Goal: Information Seeking & Learning: Learn about a topic

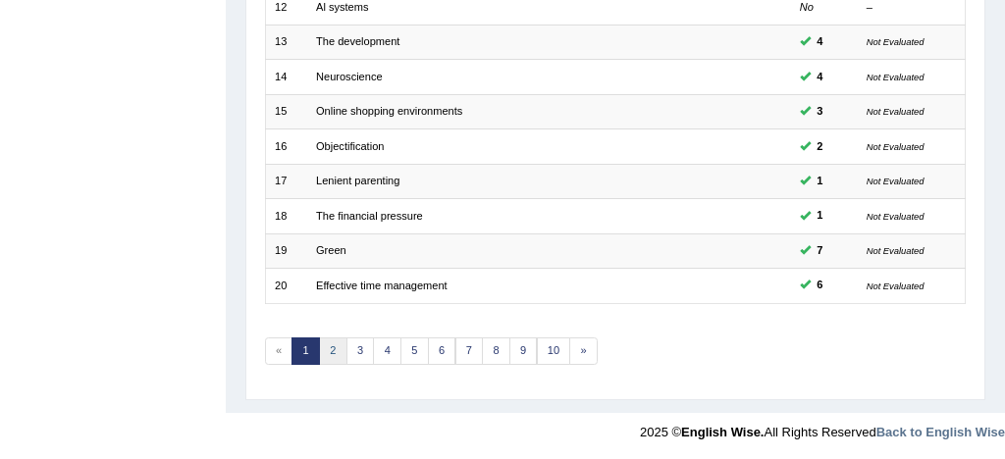
scroll to position [672, 0]
click at [333, 349] on link "2" at bounding box center [333, 351] width 28 height 27
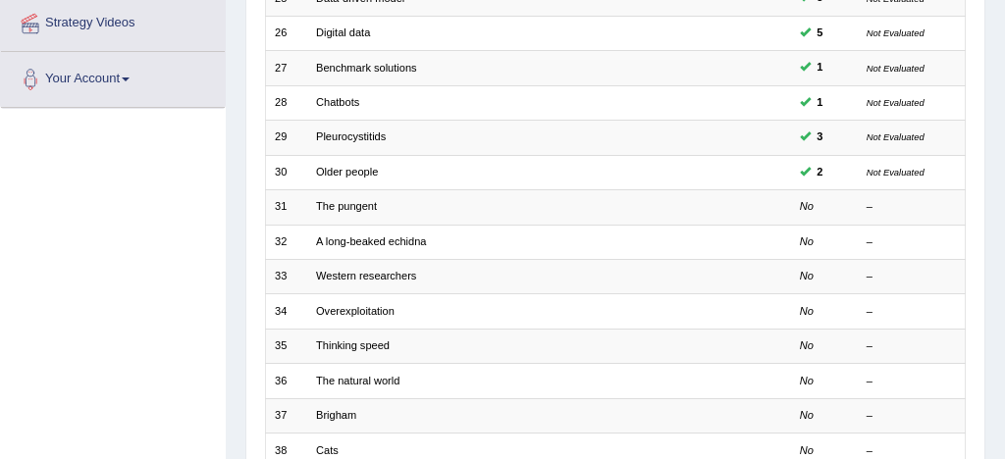
scroll to position [432, 0]
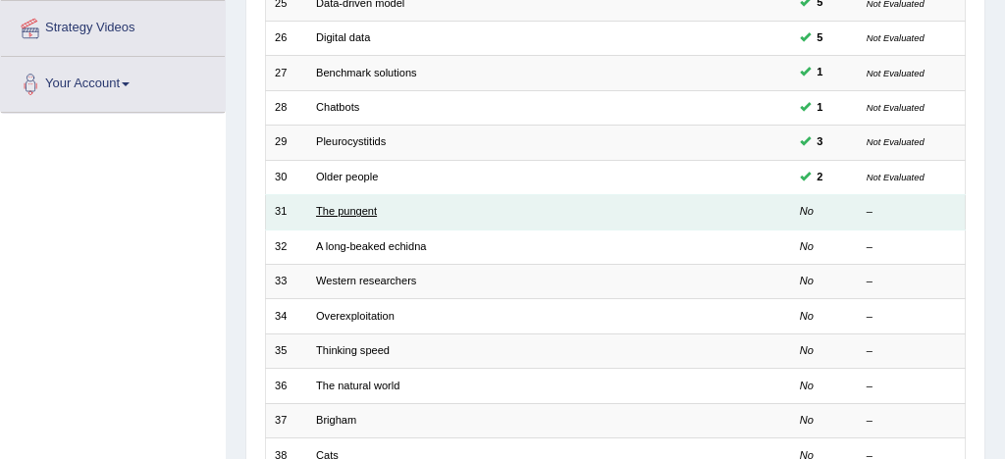
click at [357, 213] on link "The pungent" at bounding box center [346, 211] width 61 height 12
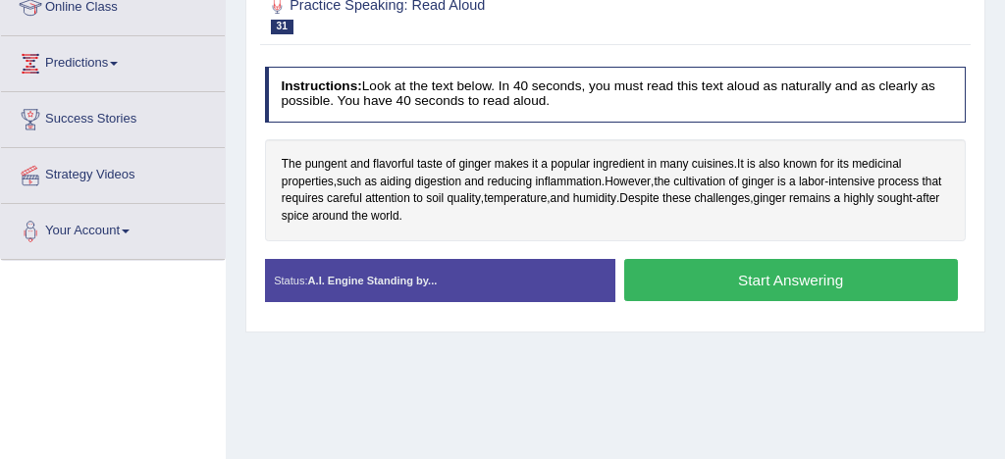
scroll to position [285, 0]
click at [482, 123] on h4 "Instructions: Look at the text below. In 40 seconds, you must read this text al…" at bounding box center [616, 95] width 702 height 56
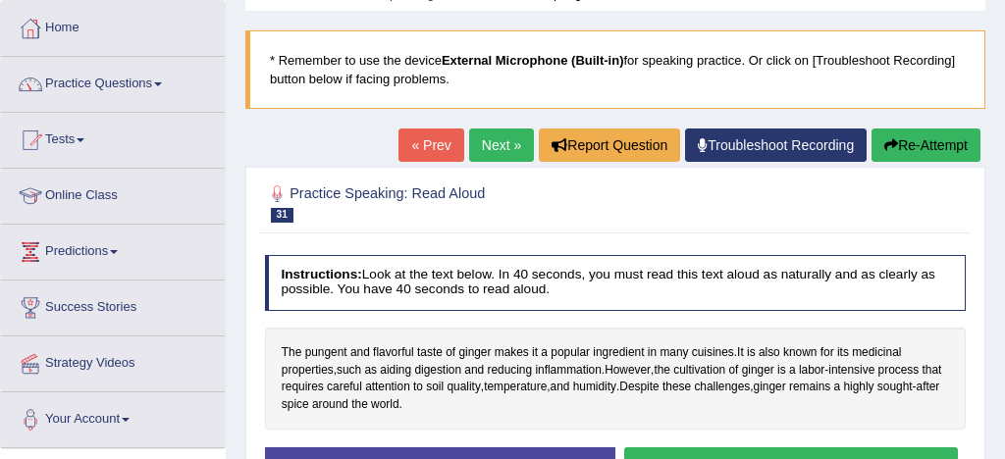
click at [492, 140] on link "Next »" at bounding box center [501, 145] width 65 height 33
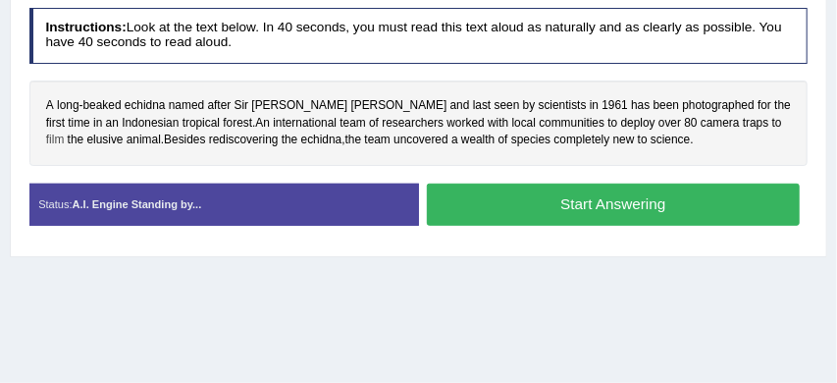
scroll to position [347, 0]
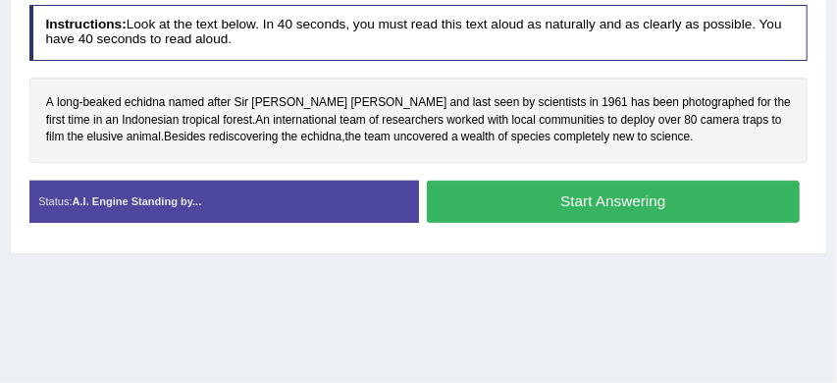
click at [649, 197] on button "Start Answering" at bounding box center [613, 202] width 373 height 42
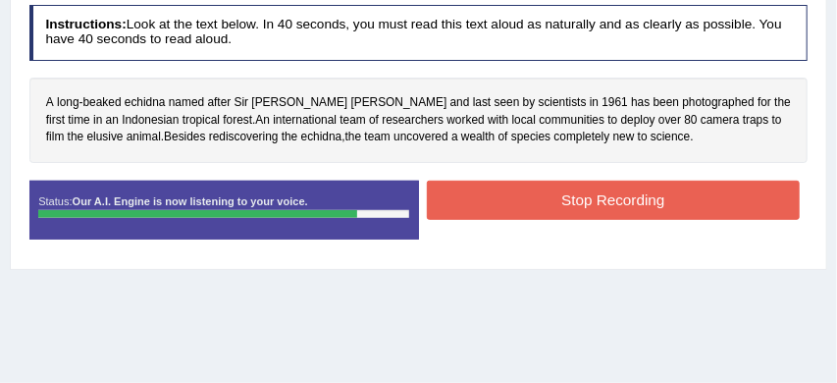
click at [624, 196] on button "Stop Recording" at bounding box center [613, 200] width 373 height 38
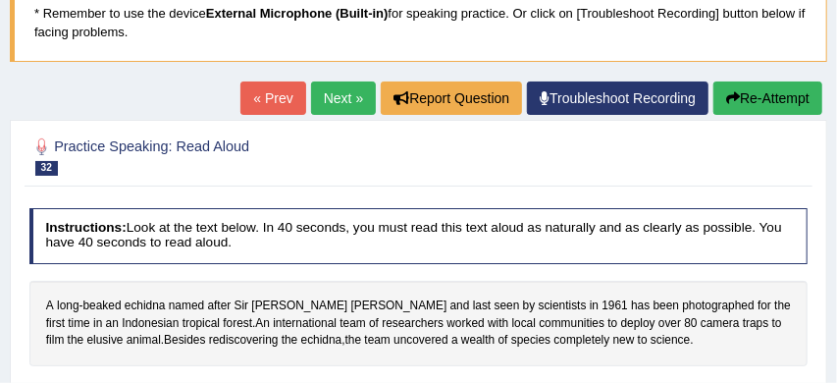
scroll to position [143, 0]
click at [324, 94] on link "Next »" at bounding box center [343, 97] width 65 height 33
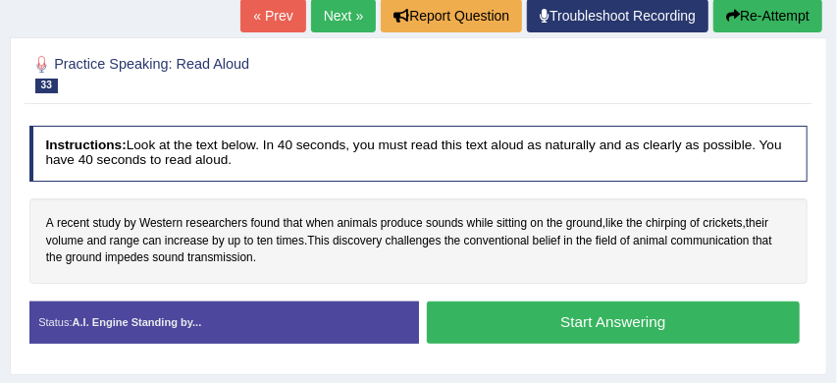
scroll to position [227, 0]
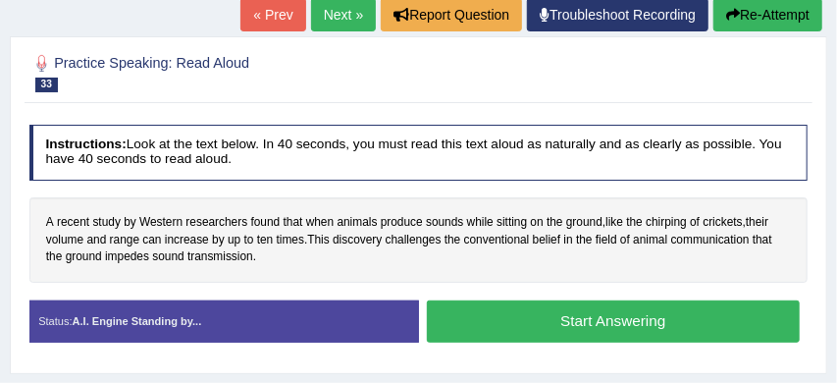
click at [601, 322] on button "Start Answering" at bounding box center [613, 321] width 373 height 42
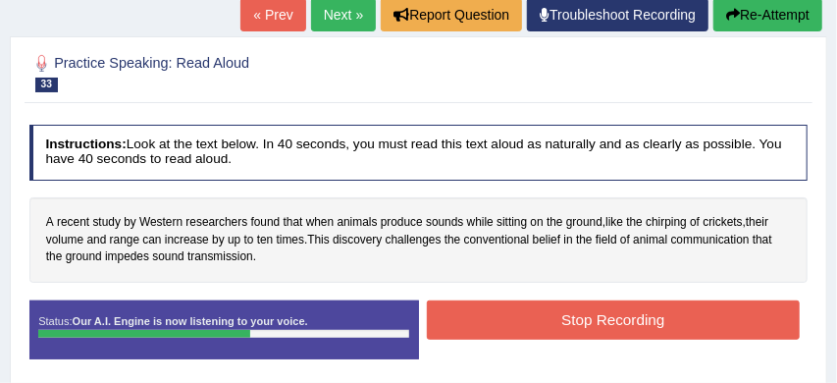
click at [610, 321] on button "Stop Recording" at bounding box center [613, 319] width 373 height 38
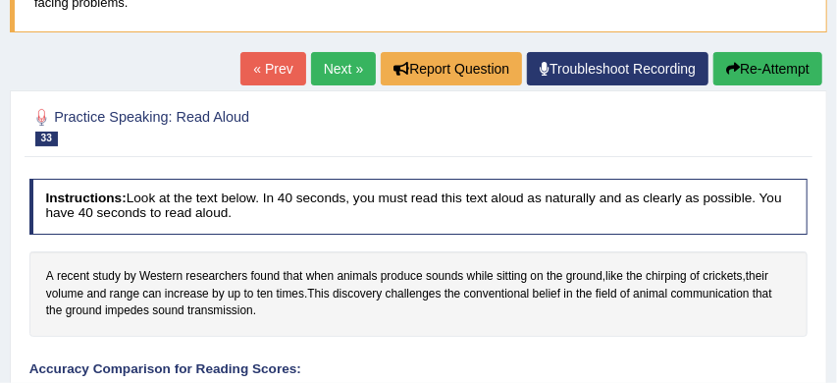
scroll to position [166, 0]
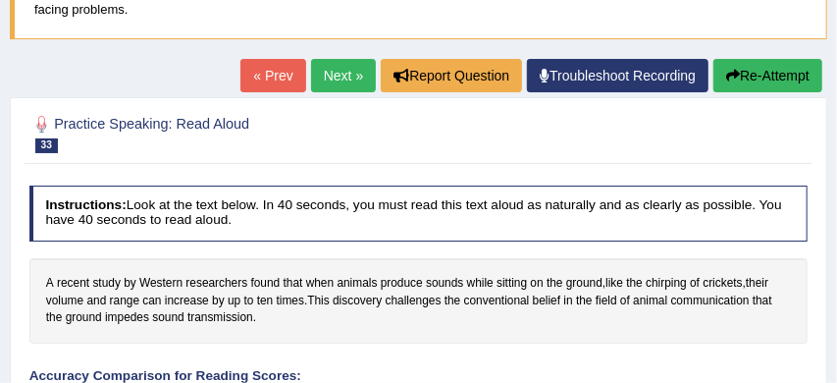
click at [770, 79] on button "Re-Attempt" at bounding box center [768, 75] width 109 height 33
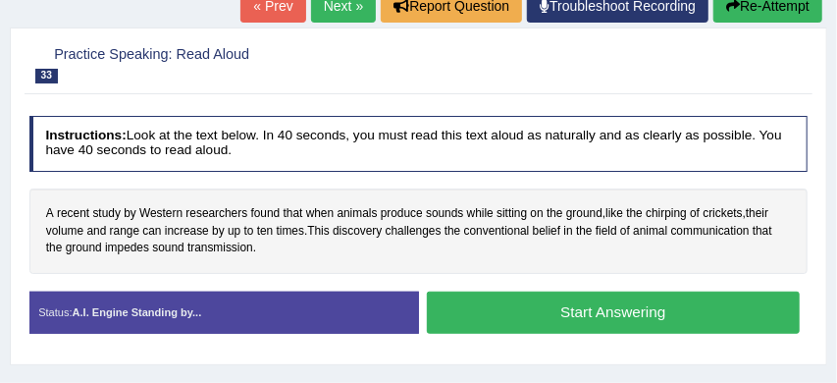
click at [608, 311] on button "Start Answering" at bounding box center [613, 313] width 373 height 42
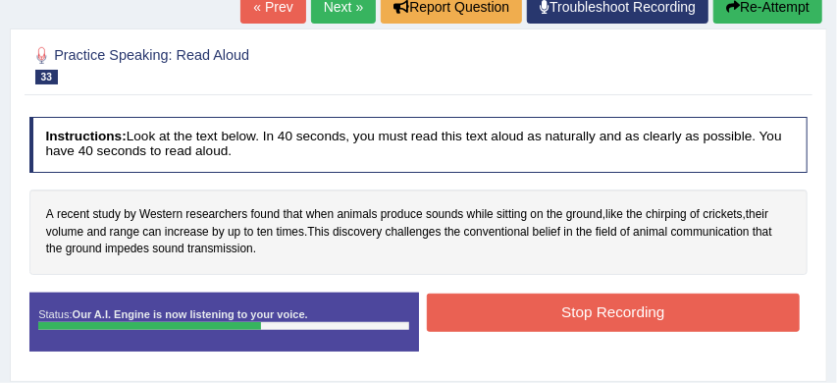
click at [608, 311] on button "Stop Recording" at bounding box center [613, 313] width 373 height 38
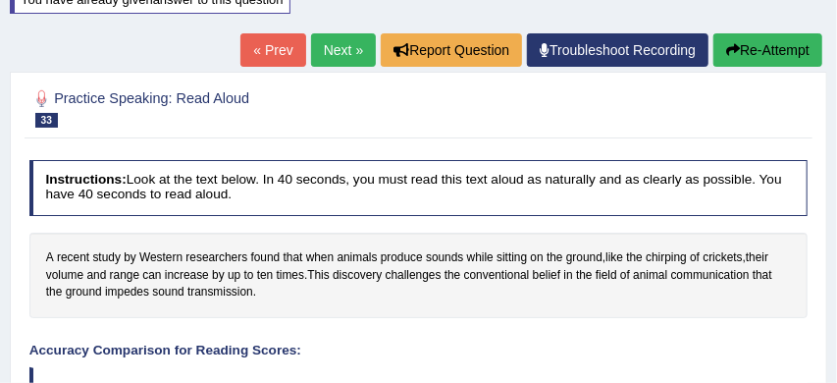
scroll to position [237, 0]
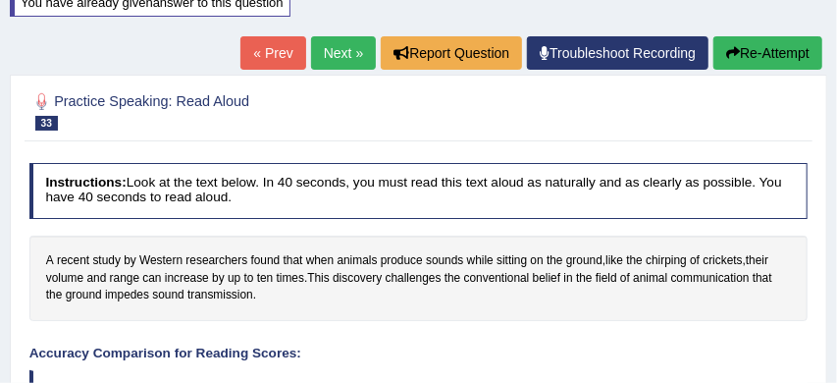
click at [326, 51] on link "Next »" at bounding box center [343, 52] width 65 height 33
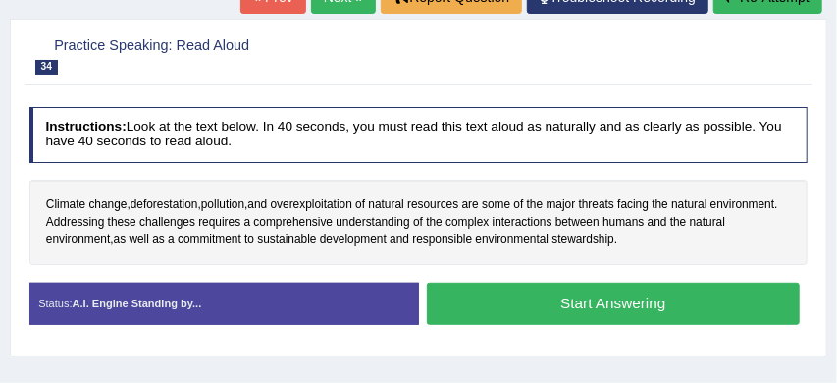
scroll to position [246, 0]
